Goal: Navigation & Orientation: Find specific page/section

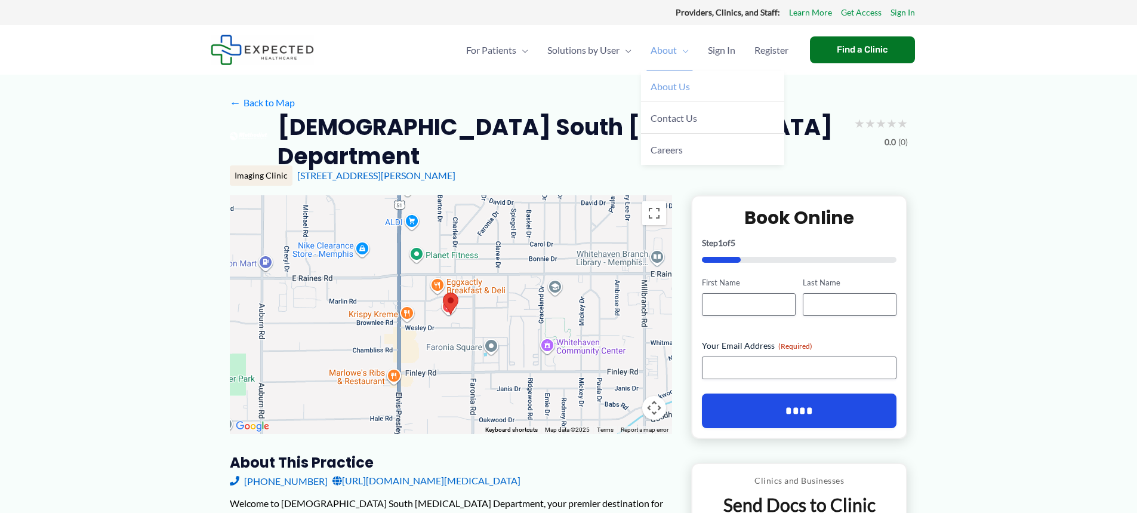
click at [675, 85] on span "About Us" at bounding box center [670, 86] width 39 height 11
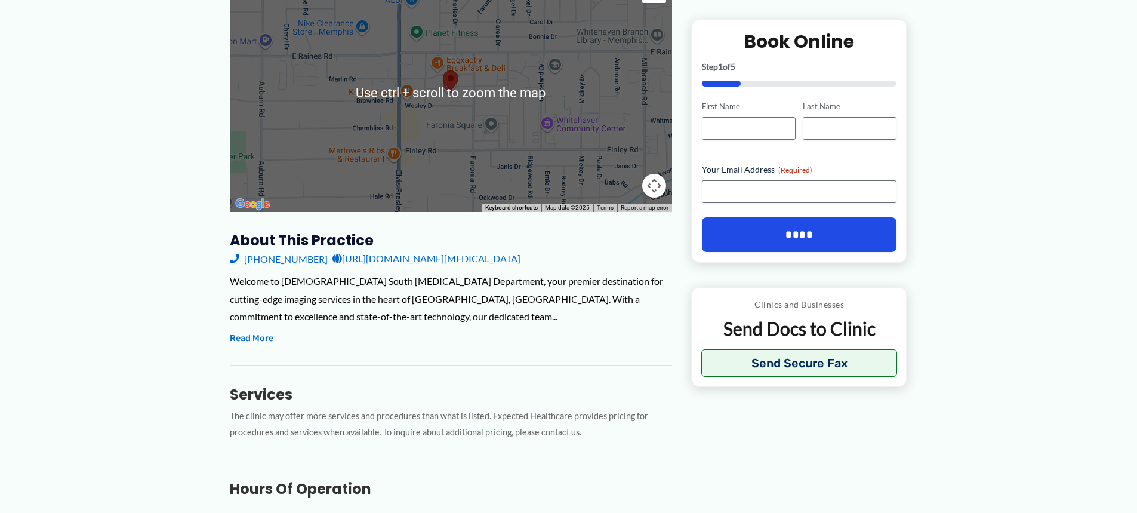
scroll to position [239, 0]
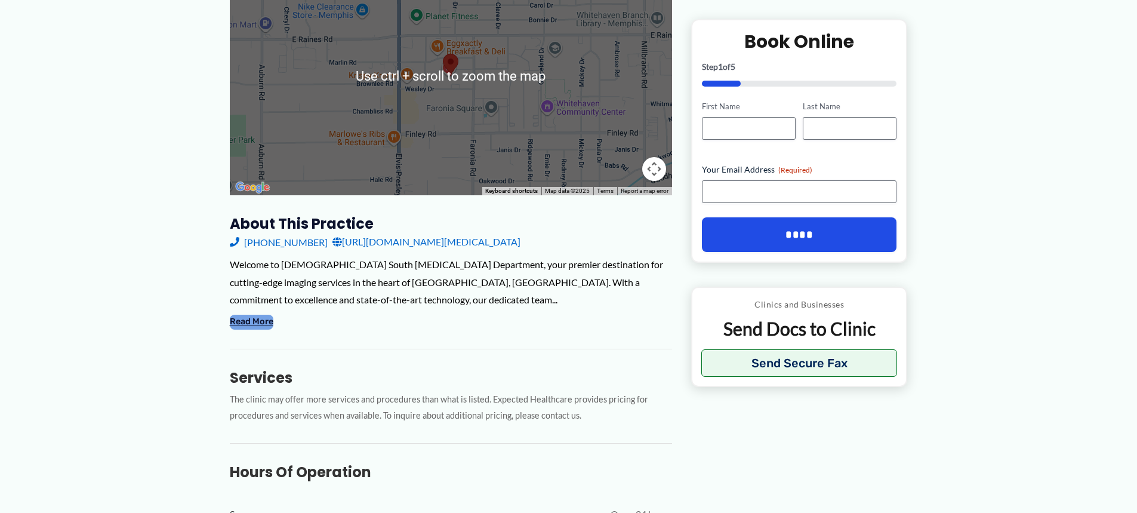
click at [250, 315] on button "Read More" at bounding box center [252, 322] width 44 height 14
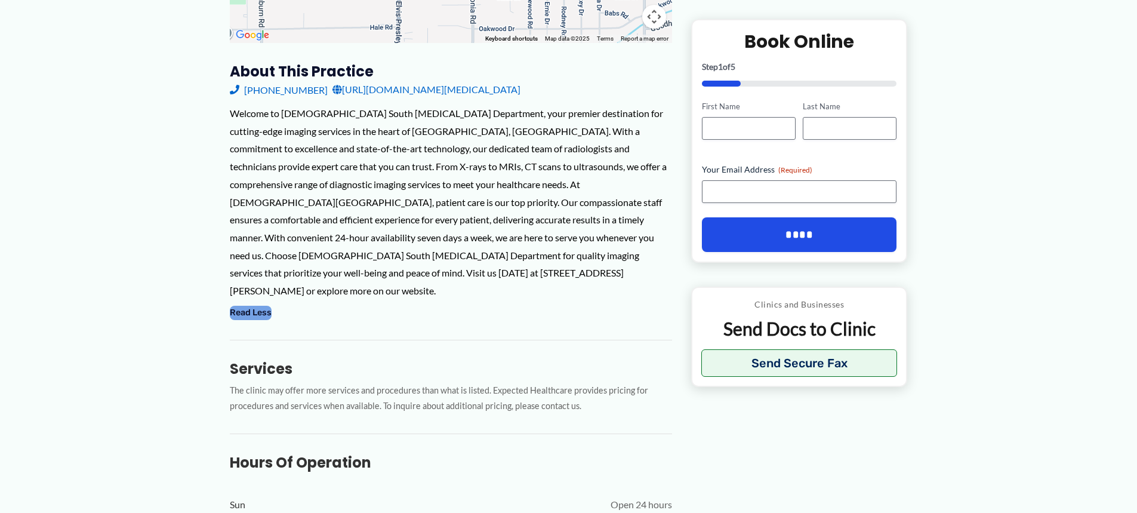
scroll to position [478, 0]
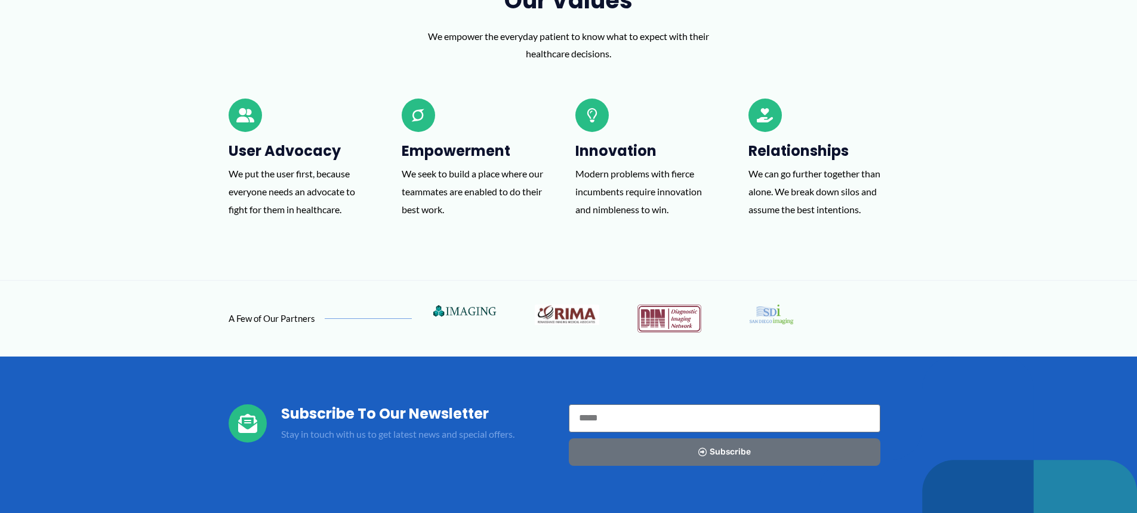
scroll to position [955, 0]
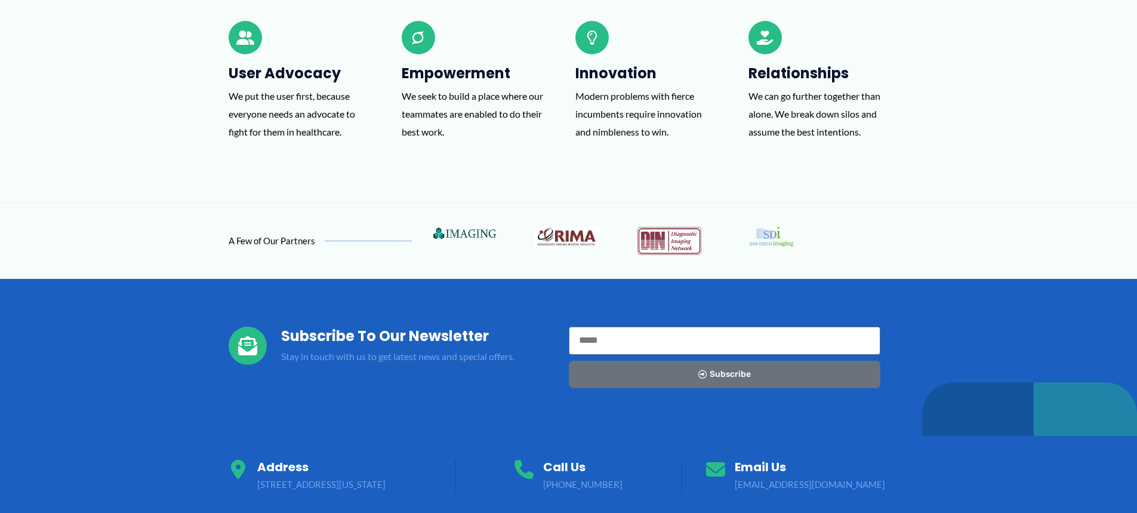
click at [476, 232] on img at bounding box center [465, 233] width 64 height 12
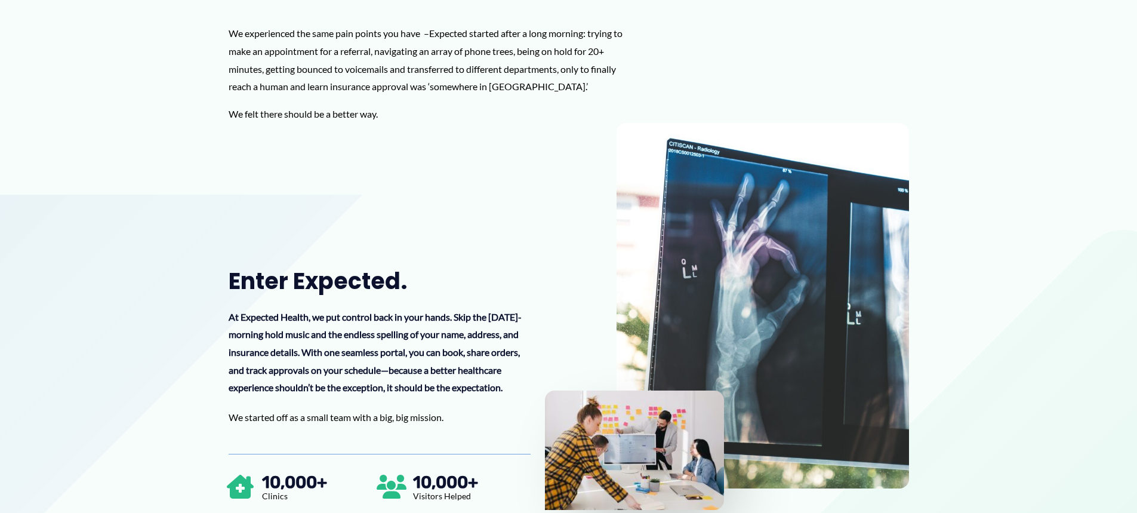
scroll to position [0, 0]
